Goal: Task Accomplishment & Management: Use online tool/utility

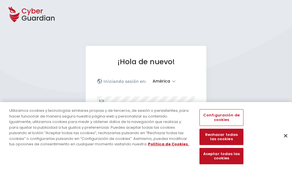
select select "América"
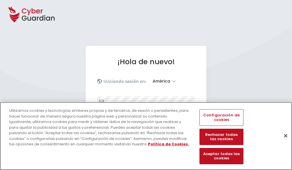
scroll to position [75, 0]
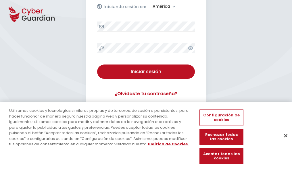
click at [283, 142] on button "Cerrar" at bounding box center [285, 136] width 13 height 13
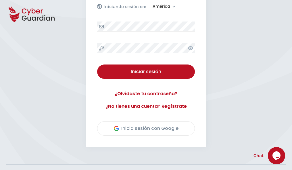
scroll to position [130, 0]
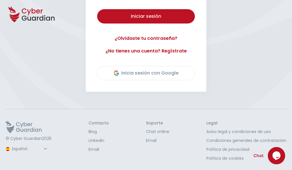
click at [97, 9] on button "Iniciar sesión" at bounding box center [146, 16] width 98 height 14
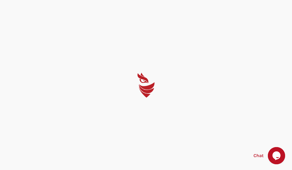
select select "English"
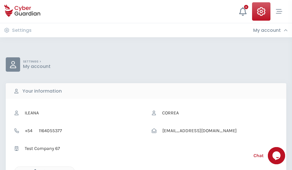
click at [34, 170] on icon "button" at bounding box center [33, 171] width 5 height 5
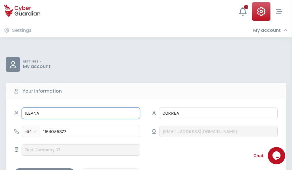
click at [81, 113] on input "ILEANA" at bounding box center [81, 113] width 119 height 11
type input "I"
type input "Alfonso"
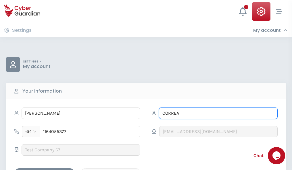
click at [218, 113] on input "CORREA" at bounding box center [218, 113] width 119 height 11
type input "C"
type input "Cisneros"
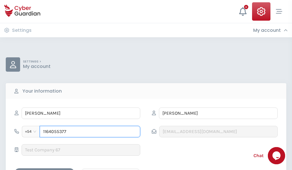
click at [90, 132] on input "1164055377" at bounding box center [90, 131] width 101 height 11
type input "1"
type input "4845574894"
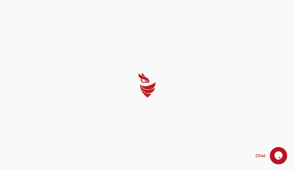
select select "English"
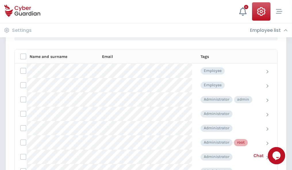
scroll to position [289, 0]
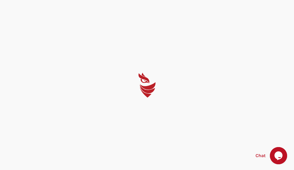
select select "English"
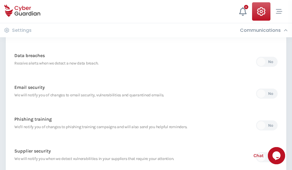
scroll to position [302, 0]
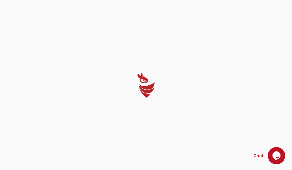
select select "English"
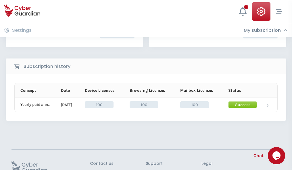
scroll to position [146, 0]
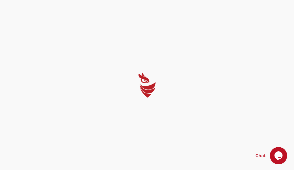
select select "English"
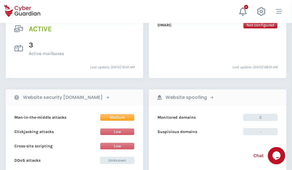
scroll to position [584, 0]
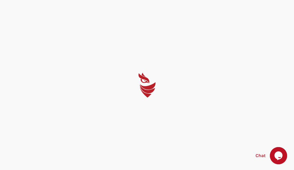
select select "English"
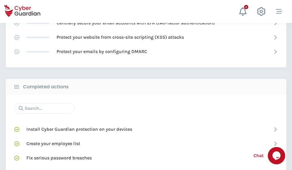
scroll to position [383, 0]
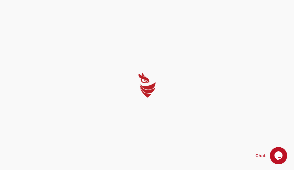
select select "English"
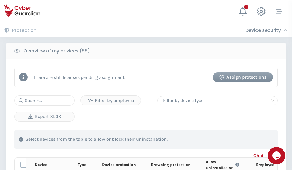
scroll to position [501, 0]
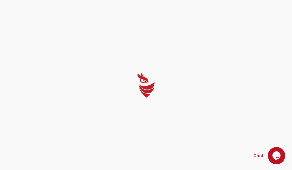
select select "English"
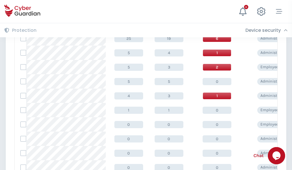
scroll to position [290, 0]
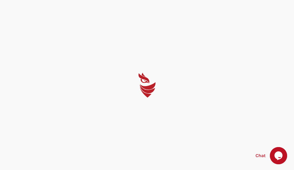
select select "English"
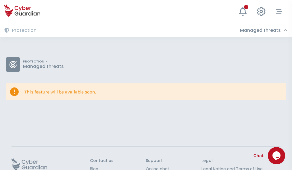
scroll to position [37, 0]
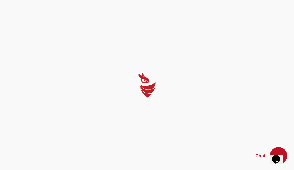
select select "English"
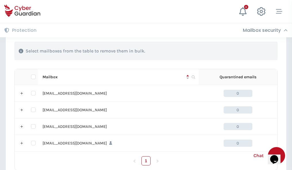
scroll to position [283, 0]
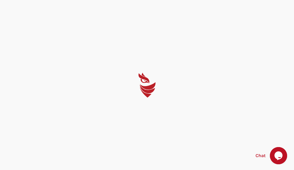
select select "English"
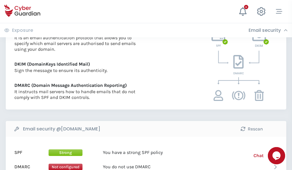
scroll to position [310, 0]
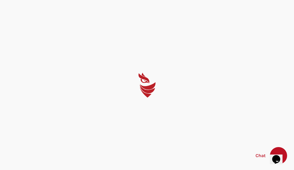
select select "English"
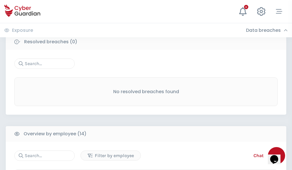
scroll to position [519, 0]
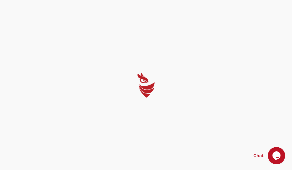
select select "English"
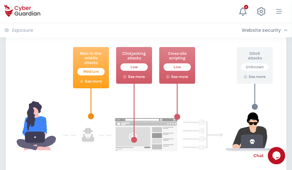
scroll to position [313, 0]
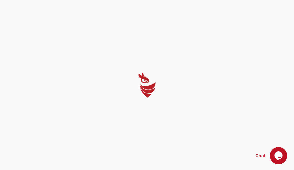
select select "English"
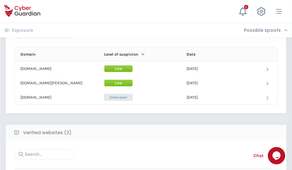
scroll to position [345, 0]
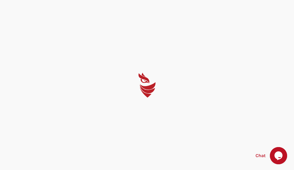
select select "English"
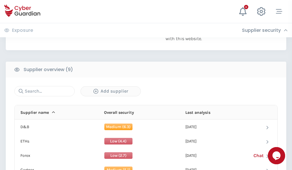
scroll to position [401, 0]
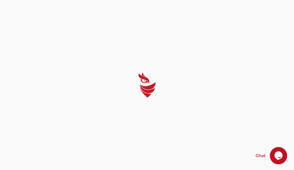
select select "English"
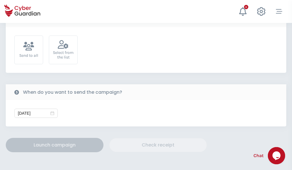
scroll to position [210, 0]
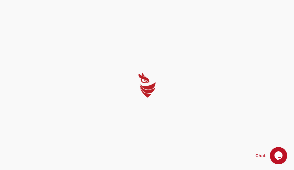
select select "English"
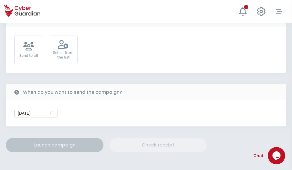
scroll to position [210, 0]
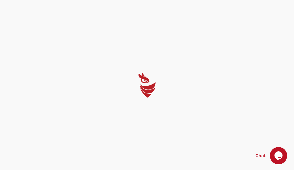
select select "English"
